Goal: Task Accomplishment & Management: Use online tool/utility

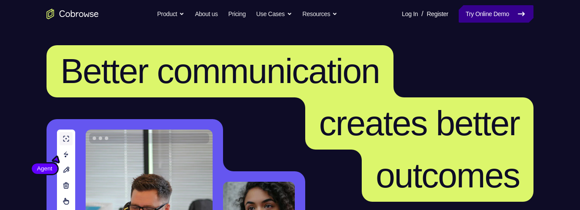
click at [491, 16] on link "Try Online Demo" at bounding box center [496, 13] width 75 height 17
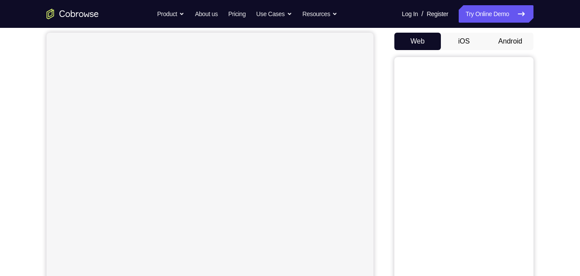
scroll to position [80, 0]
click at [510, 44] on button "Android" at bounding box center [510, 41] width 47 height 17
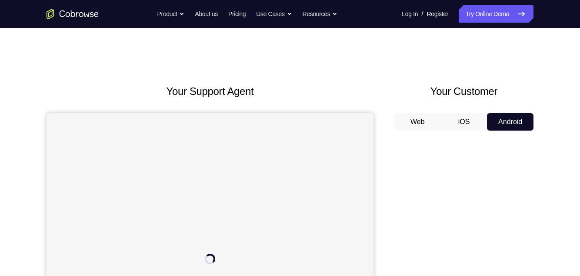
scroll to position [0, 0]
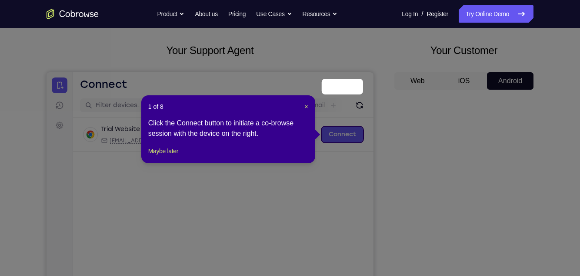
scroll to position [89, 0]
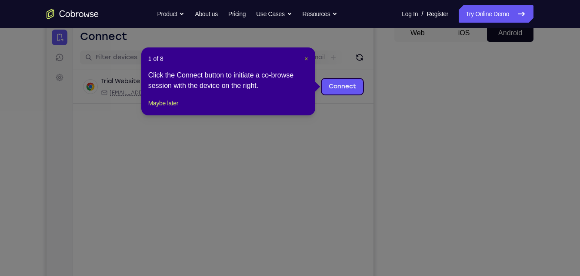
click at [306, 58] on span "×" at bounding box center [306, 58] width 3 height 7
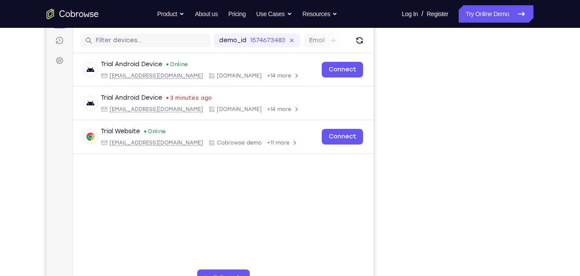
scroll to position [104, 0]
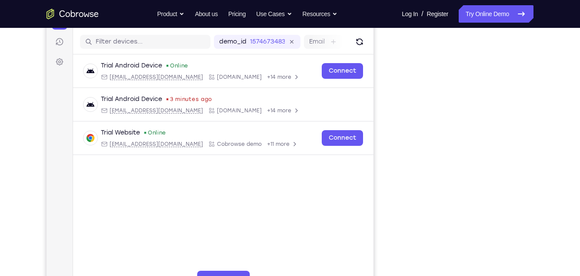
click at [541, 113] on div "Your Support Agent Your Customer Web iOS Android Next Steps We’d be happy to gi…" at bounding box center [290, 209] width 556 height 573
